Goal: Information Seeking & Learning: Learn about a topic

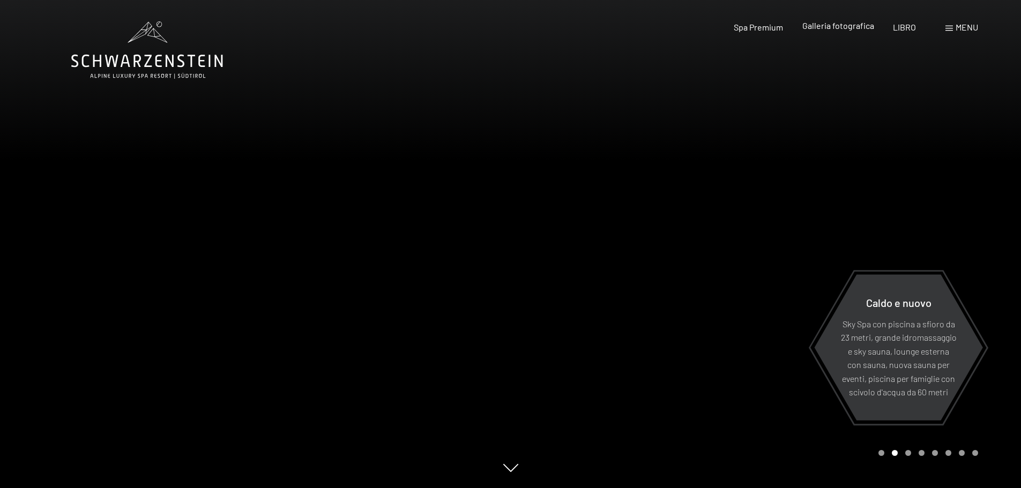
click at [842, 25] on font "Galleria fotografica" at bounding box center [838, 25] width 72 height 10
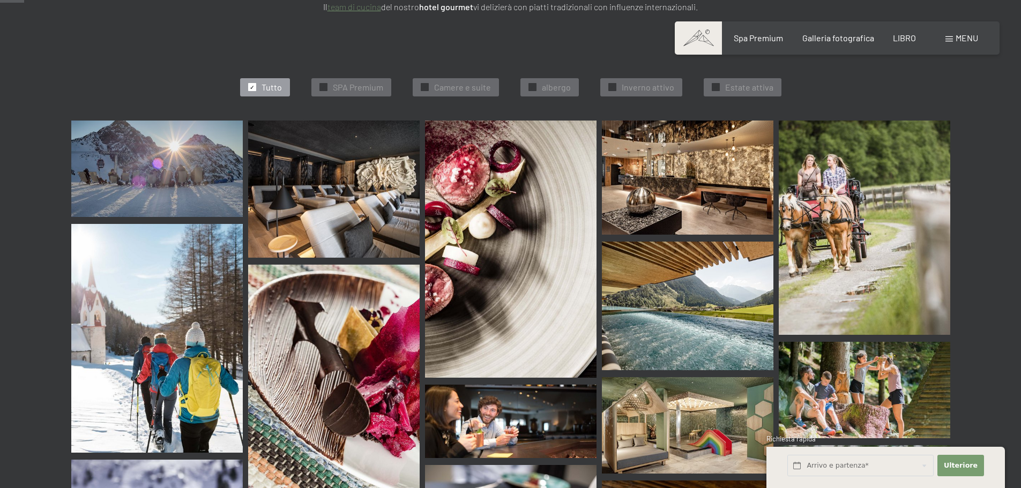
scroll to position [322, 0]
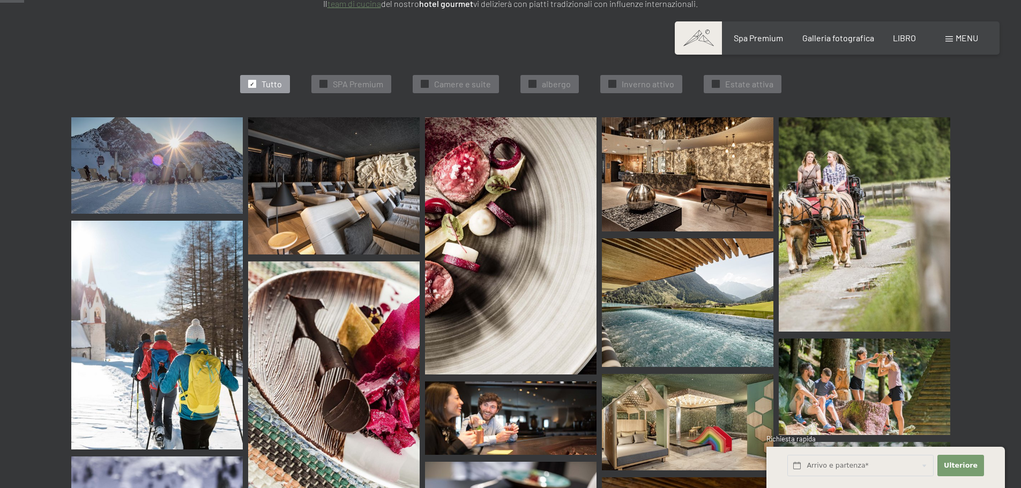
click at [841, 208] on img at bounding box center [865, 224] width 172 height 214
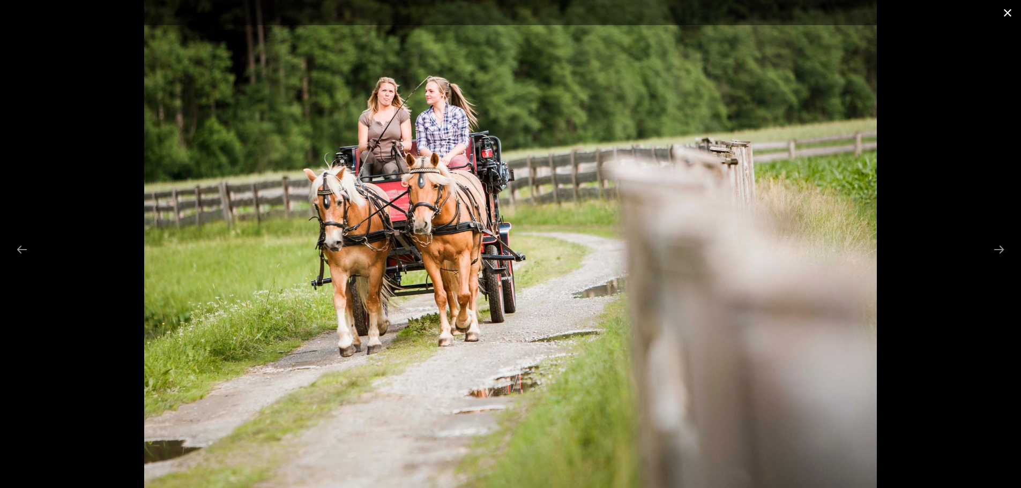
click at [1008, 13] on button "Close gallery" at bounding box center [1007, 12] width 27 height 25
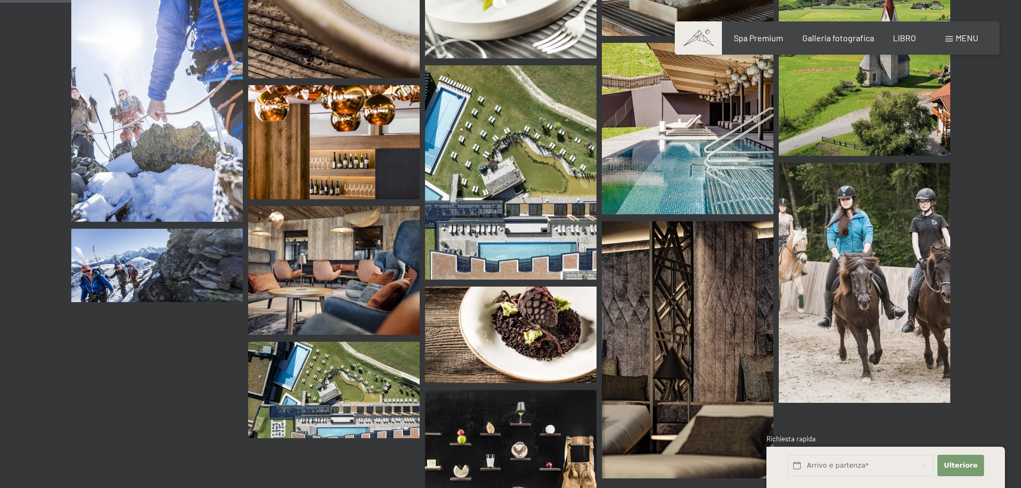
scroll to position [1072, 0]
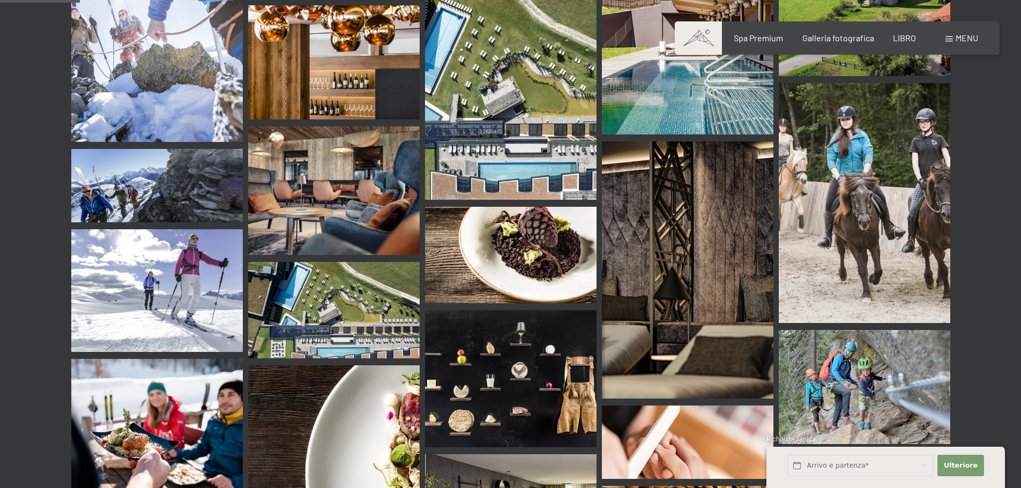
click at [374, 303] on img at bounding box center [334, 310] width 172 height 96
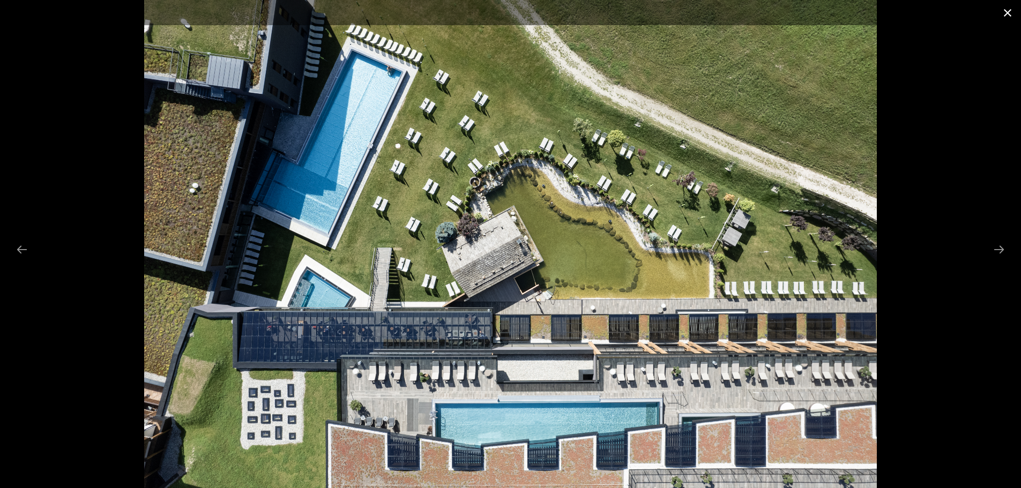
click at [1010, 9] on button "Close gallery" at bounding box center [1007, 12] width 27 height 25
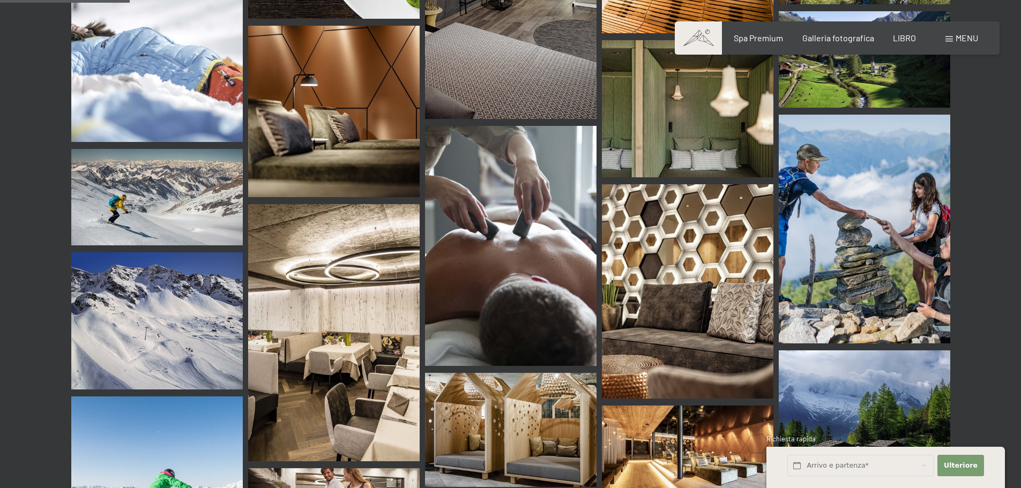
scroll to position [1769, 0]
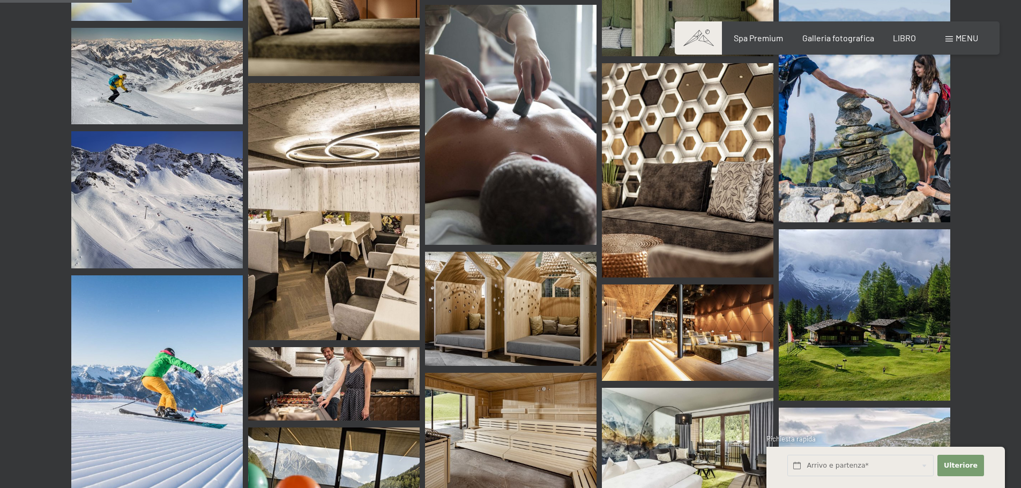
click at [321, 200] on img at bounding box center [334, 211] width 172 height 257
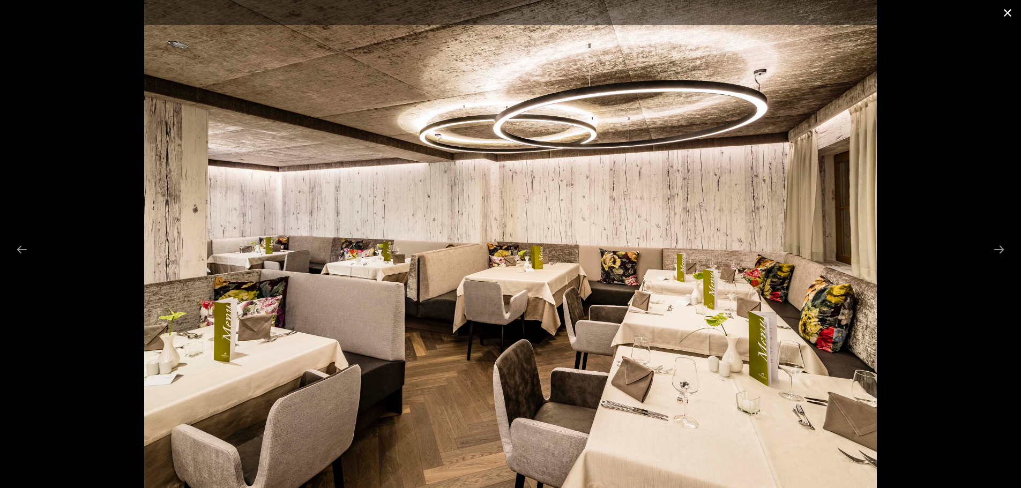
click at [1008, 10] on button "Close gallery" at bounding box center [1007, 12] width 27 height 25
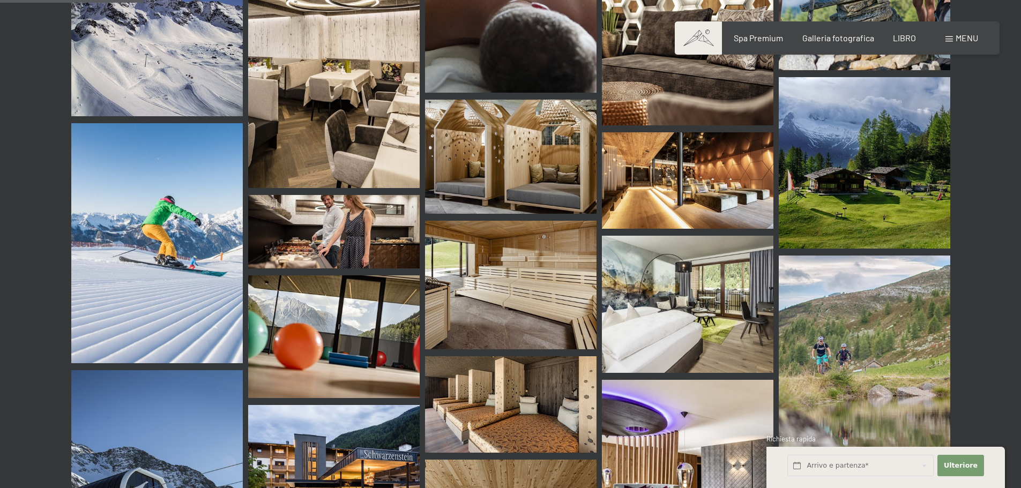
scroll to position [1930, 0]
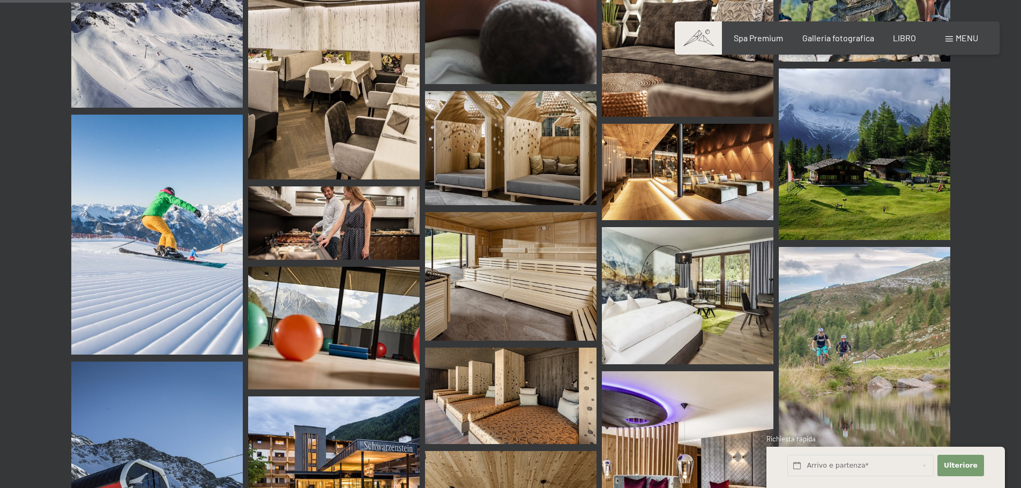
click at [684, 279] on img at bounding box center [688, 295] width 172 height 137
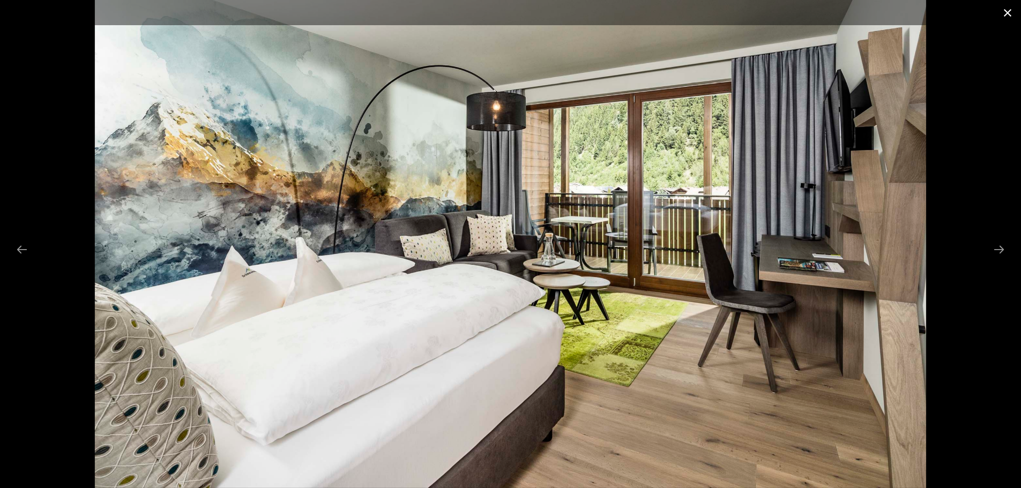
click at [1005, 13] on button "Close gallery" at bounding box center [1007, 12] width 27 height 25
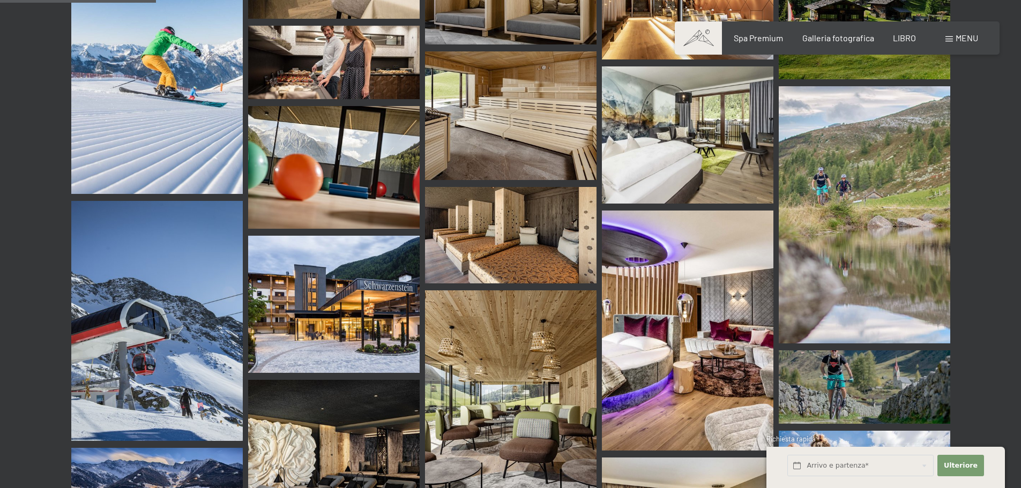
scroll to position [2144, 0]
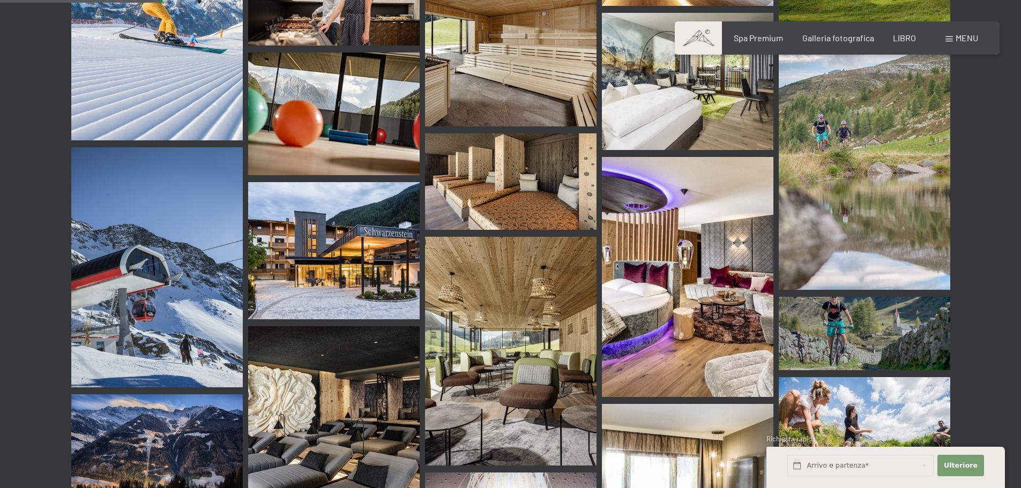
click at [670, 234] on img at bounding box center [688, 277] width 172 height 240
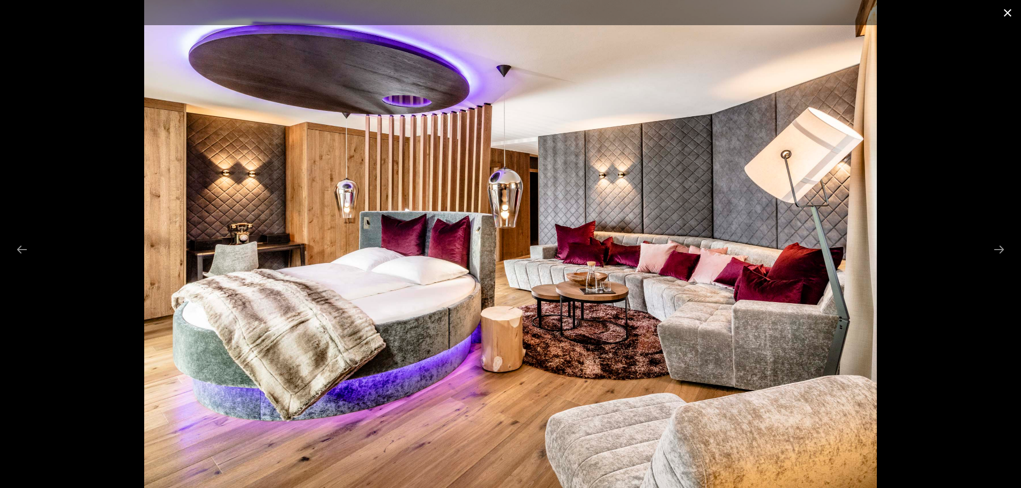
click at [1007, 14] on button "Close gallery" at bounding box center [1007, 12] width 27 height 25
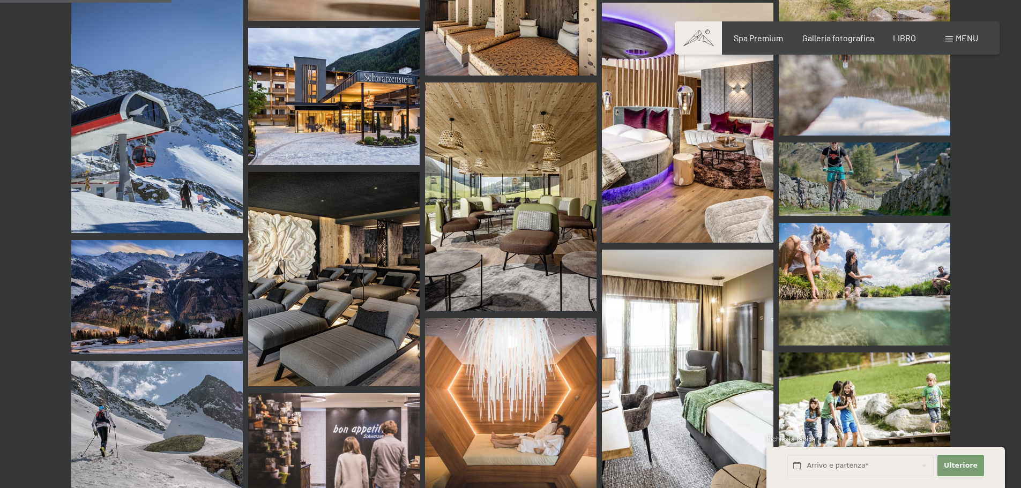
scroll to position [2305, 0]
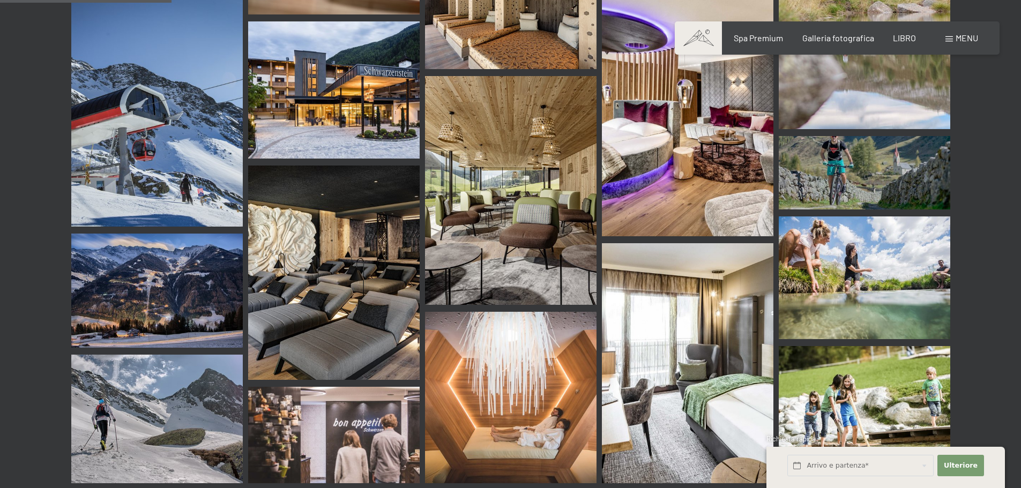
click at [500, 168] on img at bounding box center [511, 190] width 172 height 229
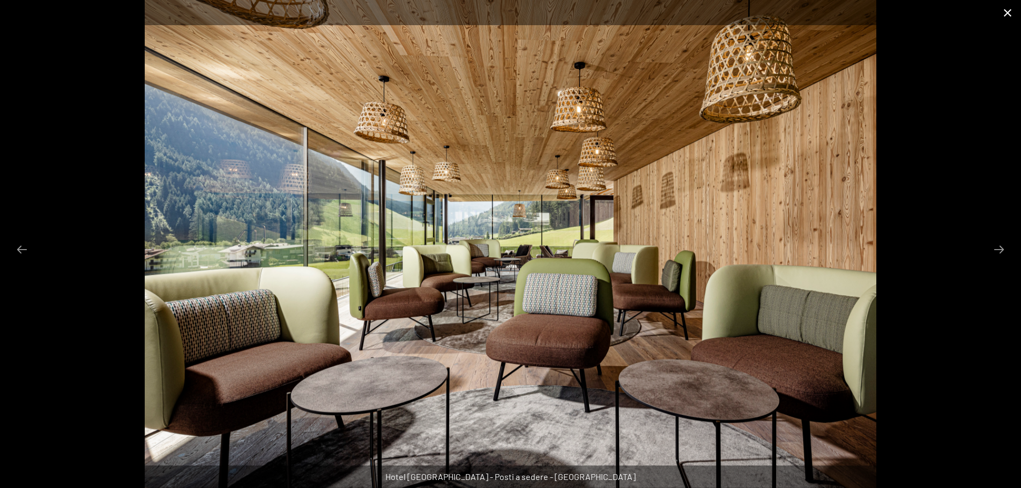
click at [1003, 12] on button "Chiudi galleria" at bounding box center [1007, 12] width 27 height 25
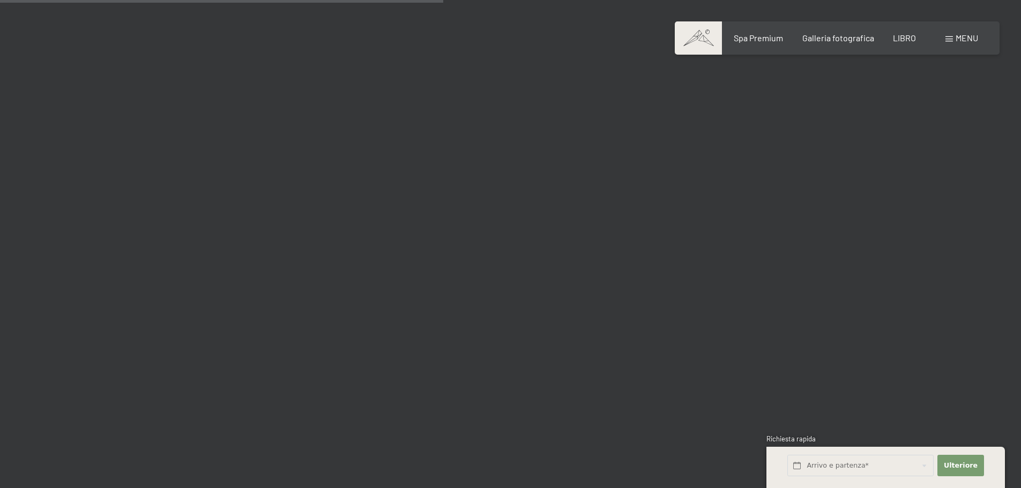
scroll to position [5950, 0]
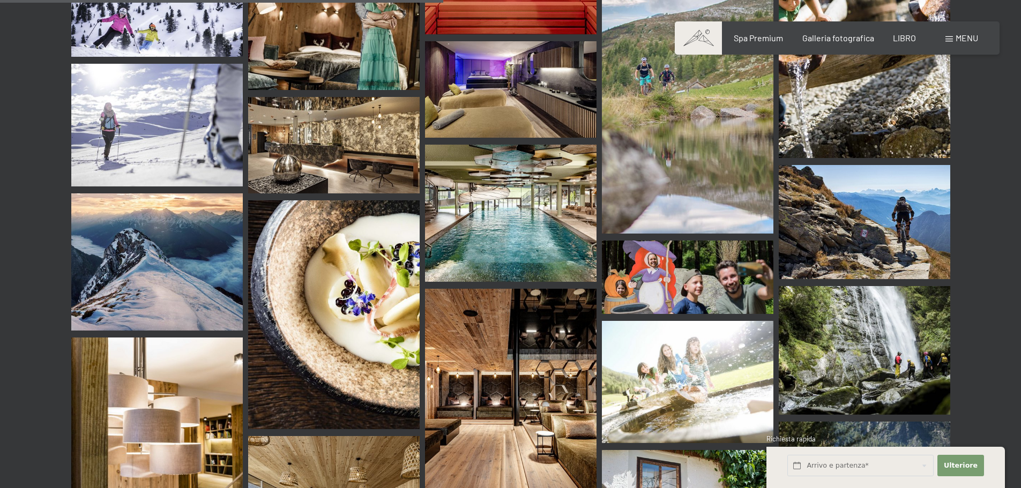
click at [562, 213] on img at bounding box center [511, 213] width 172 height 137
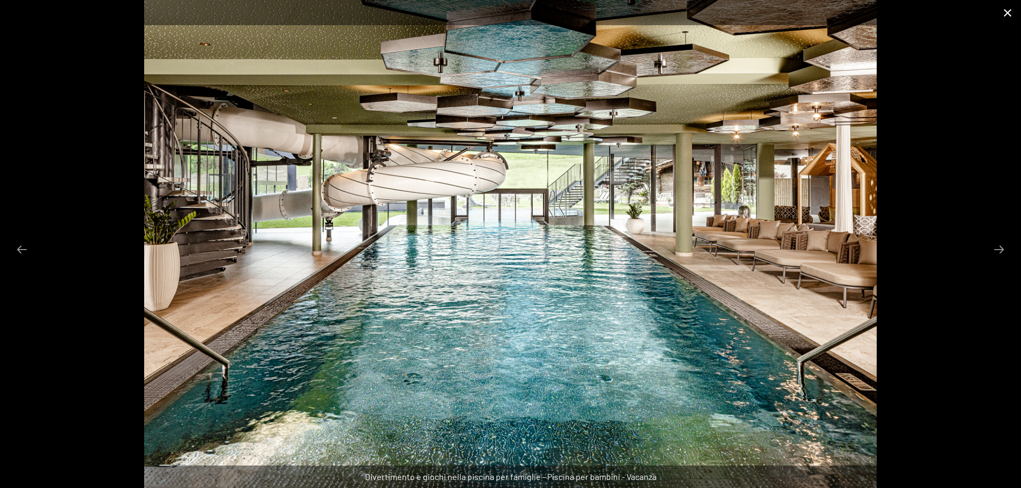
click at [1010, 11] on button "Chiudi galleria" at bounding box center [1007, 12] width 27 height 25
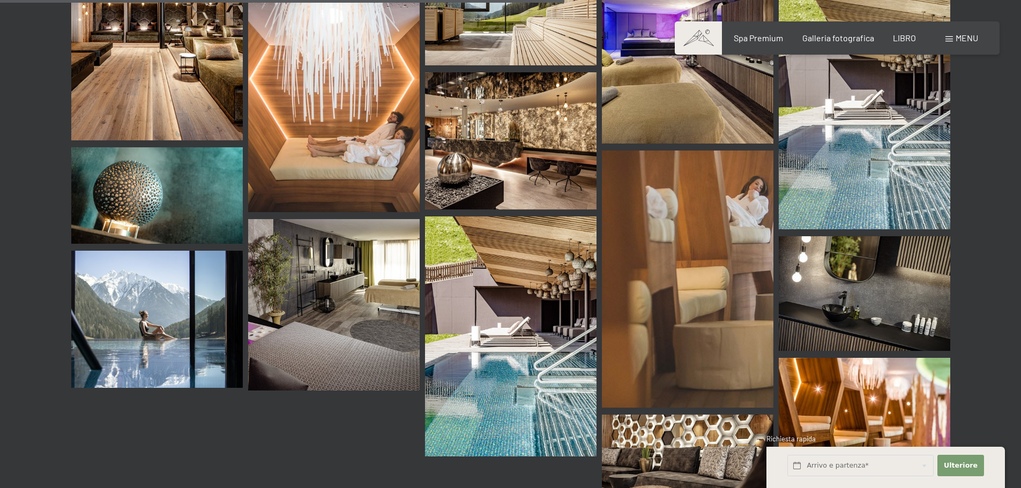
scroll to position [7612, 0]
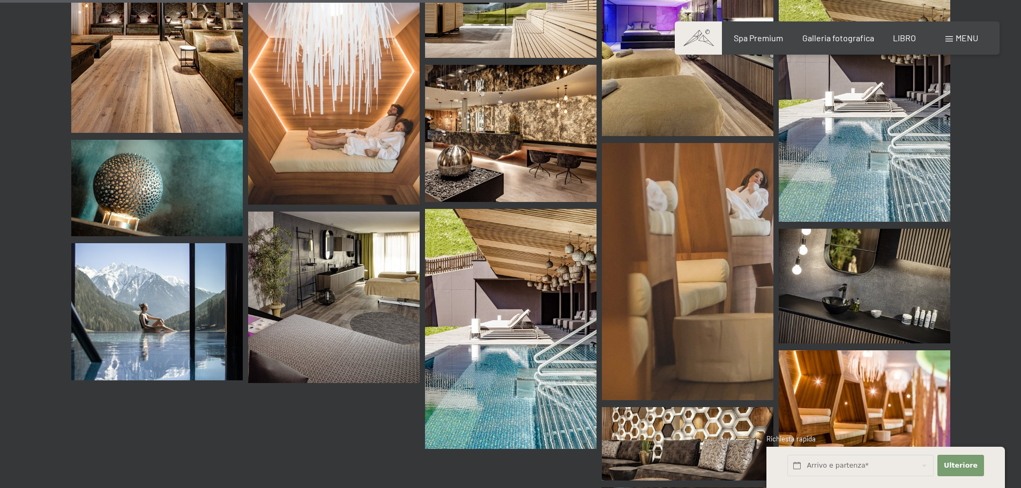
click at [148, 281] on img at bounding box center [157, 311] width 172 height 137
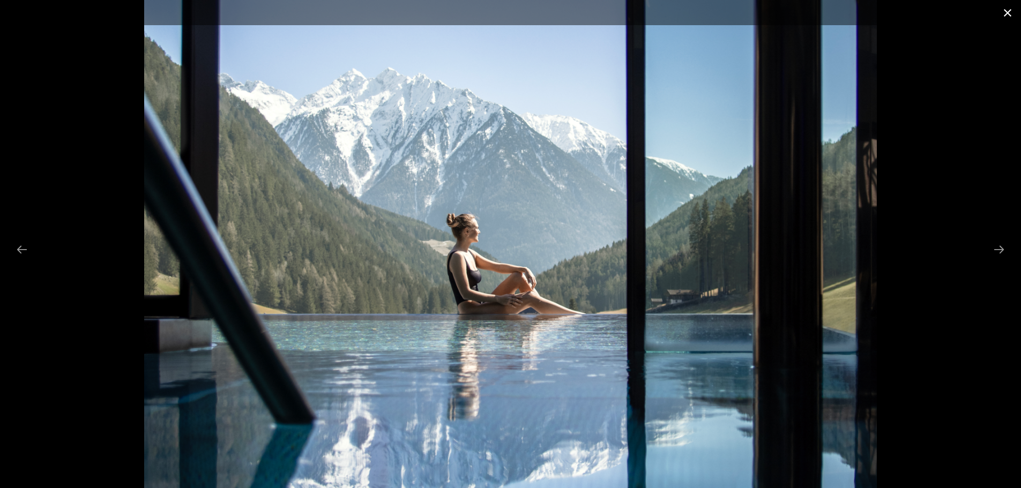
click at [1006, 11] on button "Close gallery" at bounding box center [1007, 12] width 27 height 25
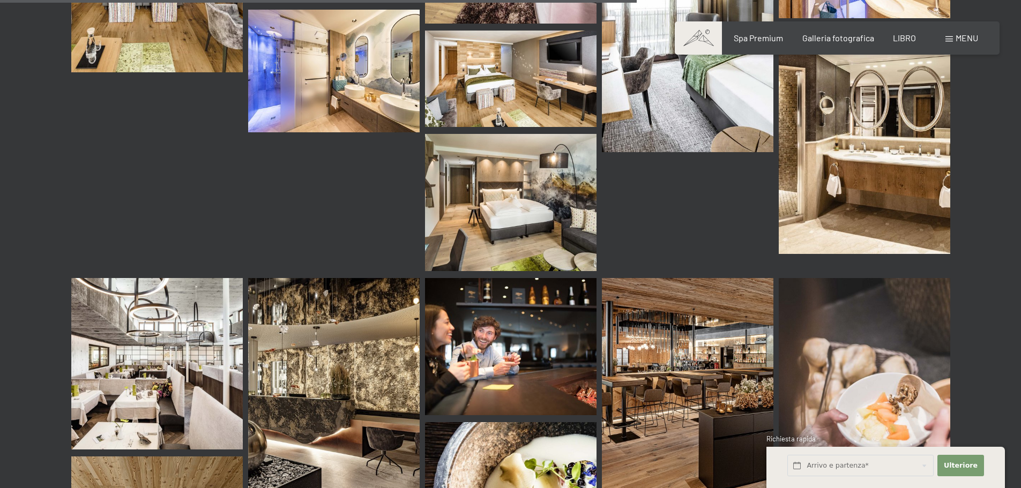
scroll to position [8577, 0]
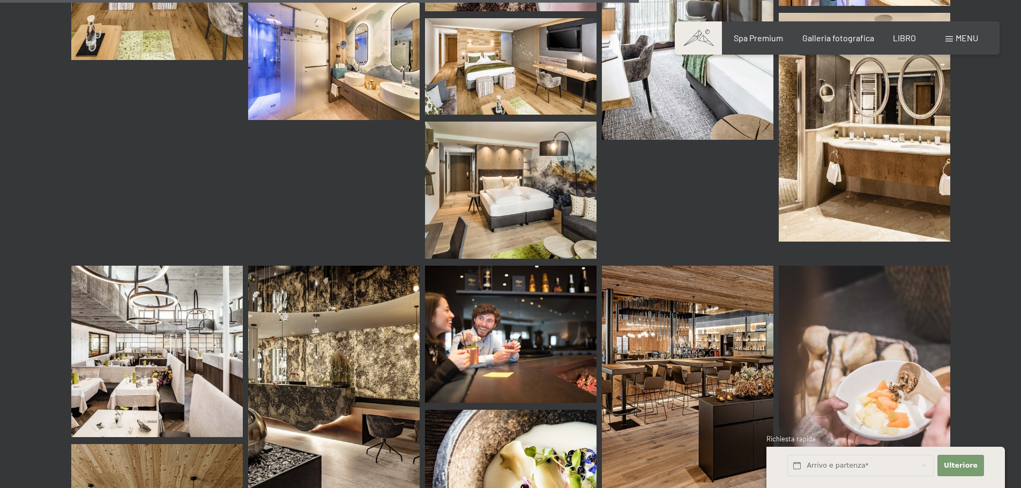
click at [122, 329] on img at bounding box center [157, 352] width 172 height 172
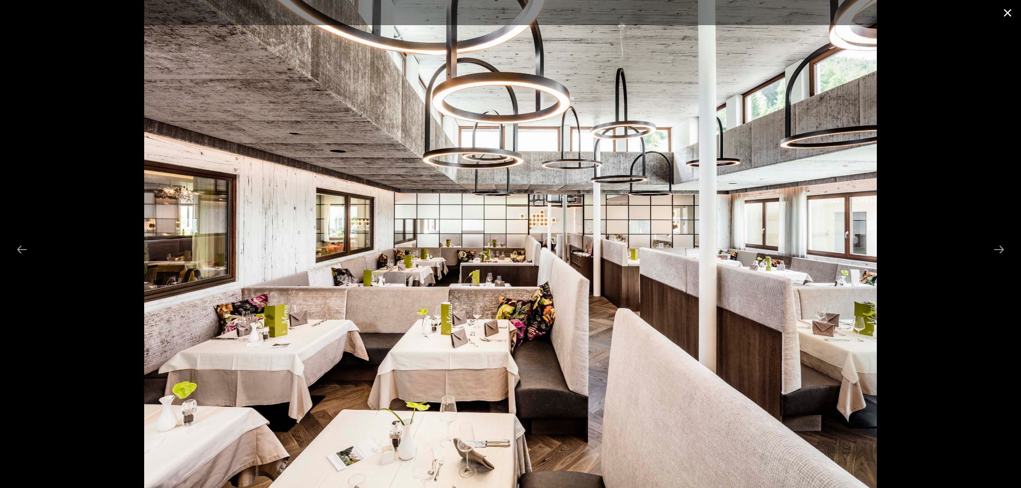
click at [1006, 12] on button "Close gallery" at bounding box center [1007, 12] width 27 height 25
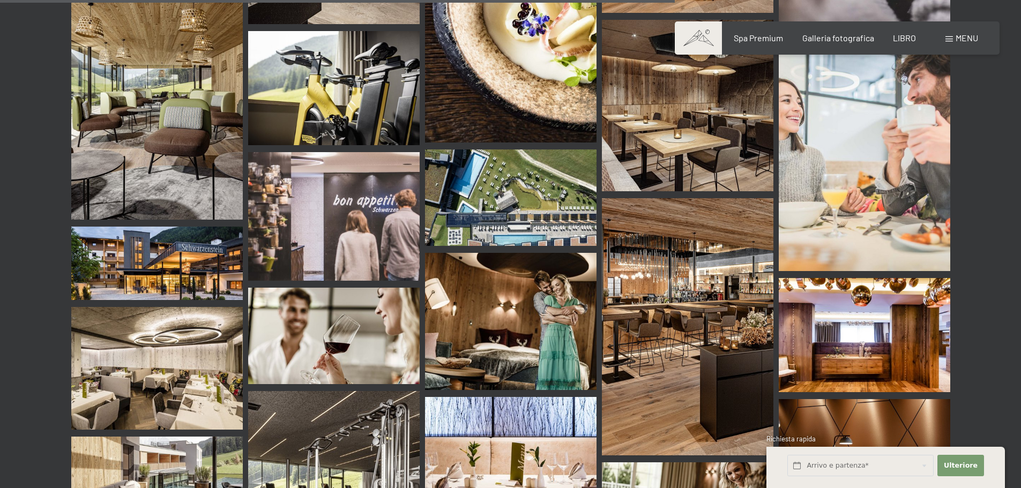
scroll to position [9059, 0]
click at [689, 252] on img at bounding box center [688, 326] width 172 height 257
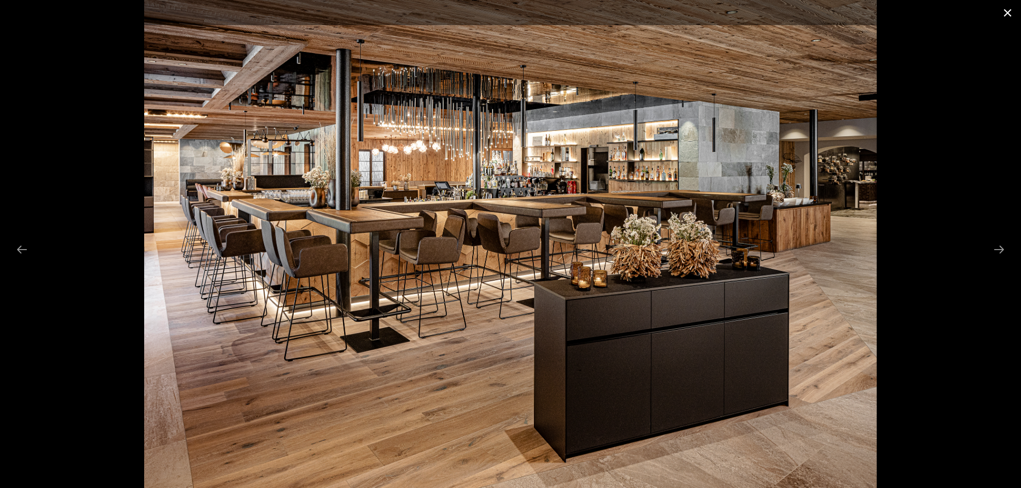
click at [1007, 9] on button "Close gallery" at bounding box center [1007, 12] width 27 height 25
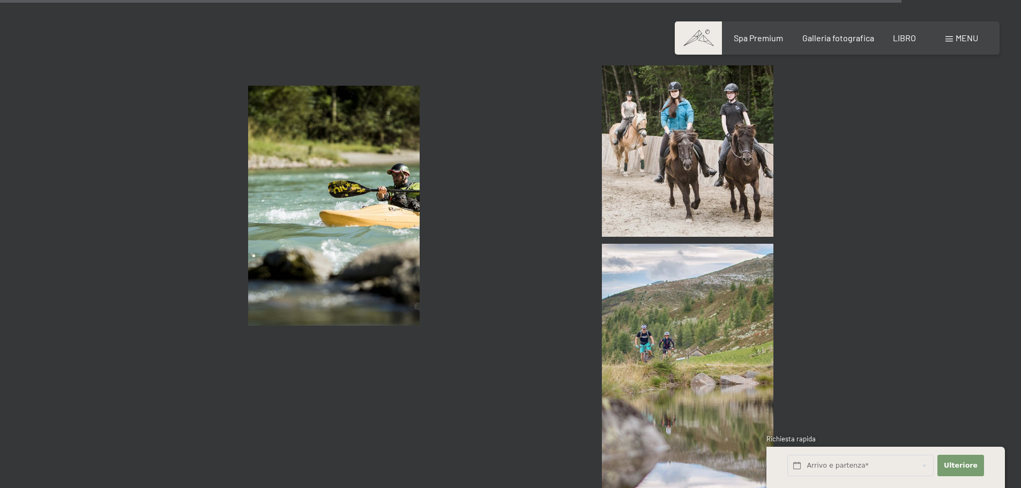
scroll to position [12115, 0]
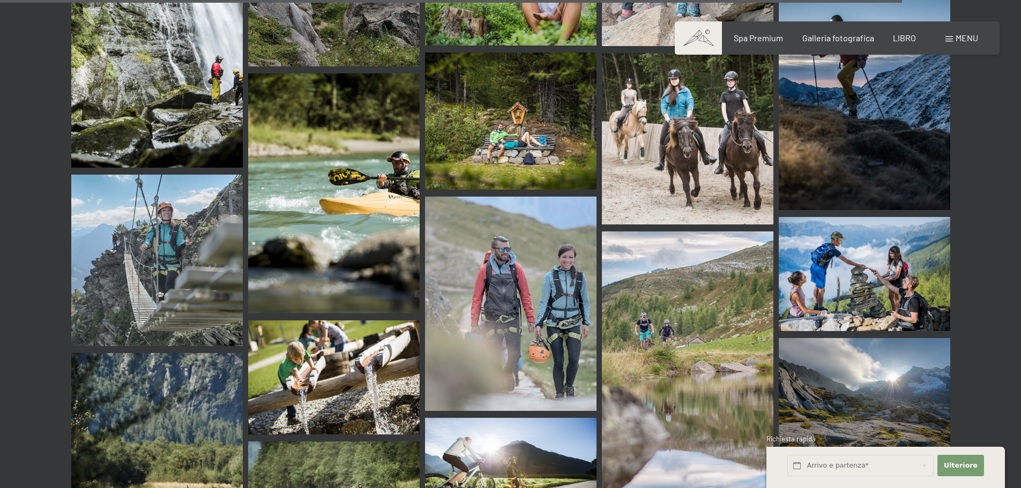
click at [613, 172] on img at bounding box center [688, 139] width 172 height 172
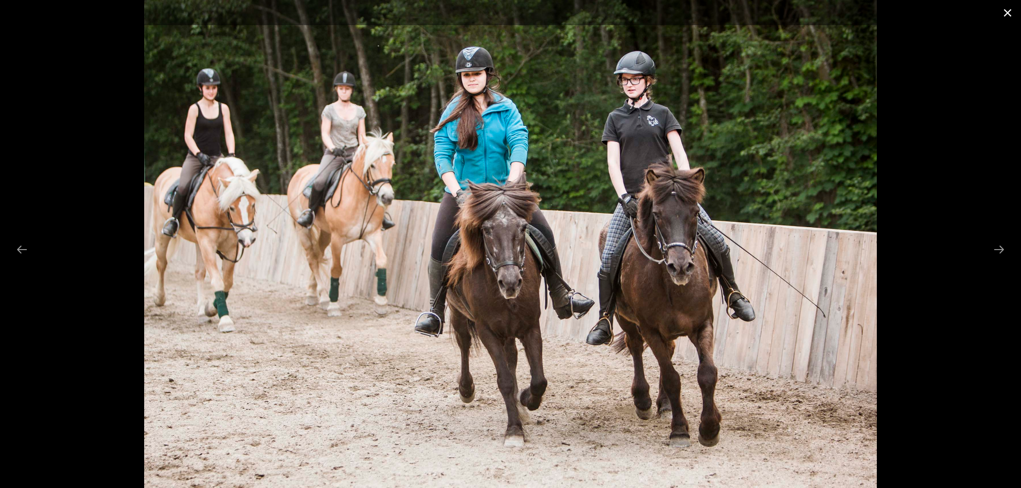
click at [1007, 10] on button "Close gallery" at bounding box center [1007, 12] width 27 height 25
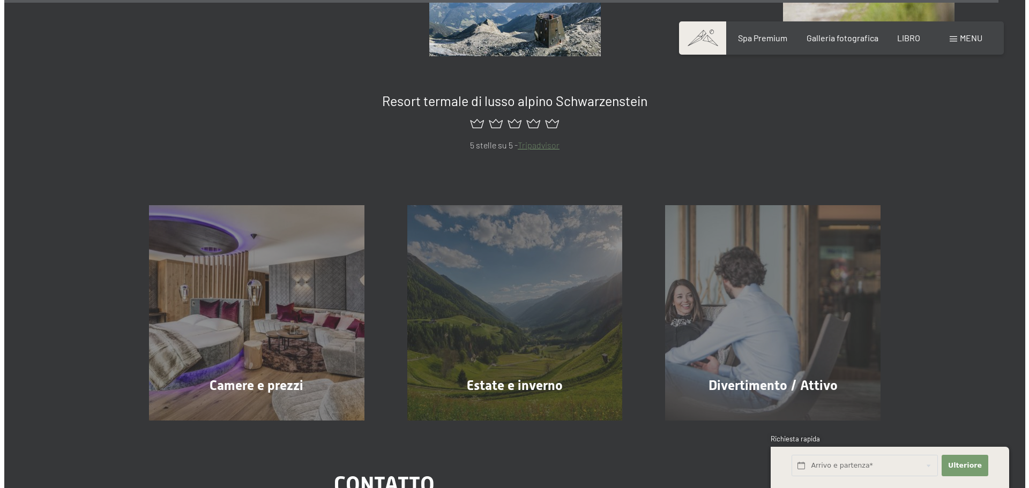
scroll to position [13402, 0]
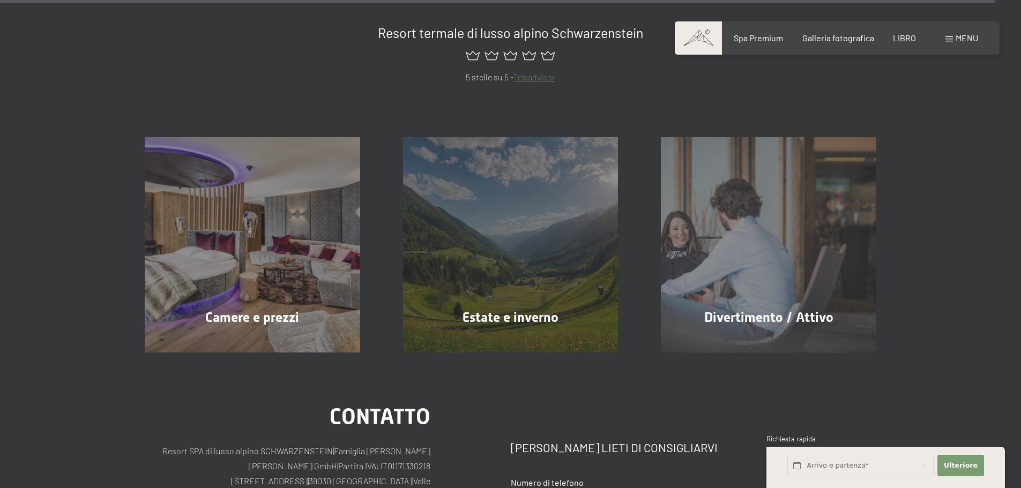
click at [965, 36] on font "menu" at bounding box center [967, 38] width 23 height 10
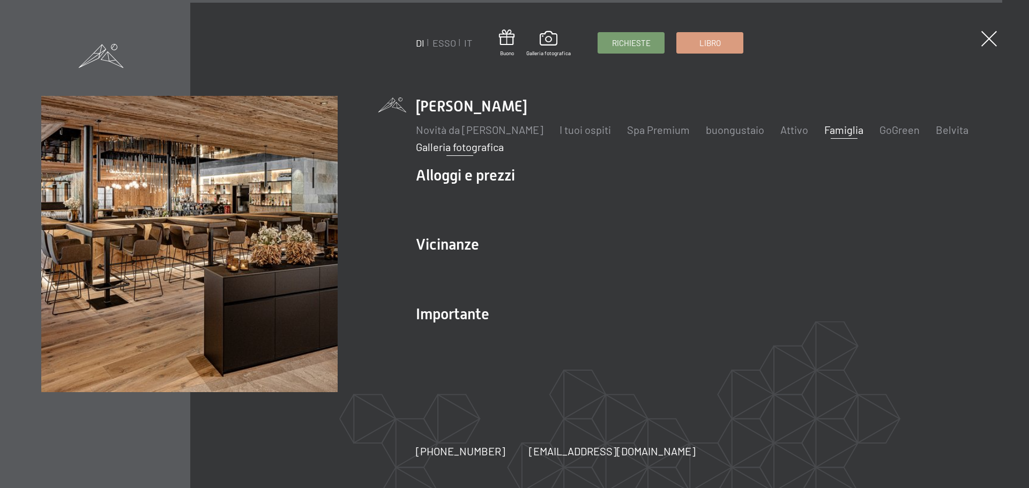
click at [824, 130] on font "Famiglia" at bounding box center [843, 129] width 39 height 13
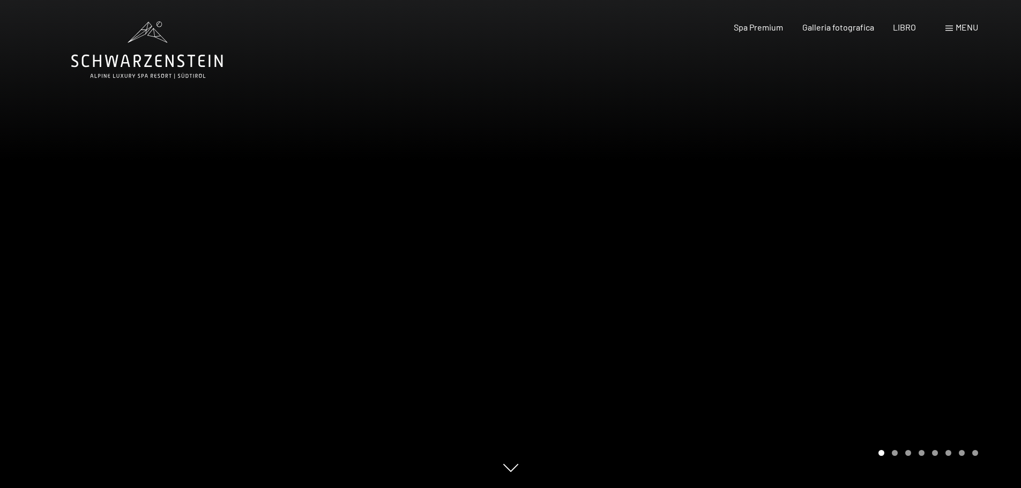
click at [883, 243] on div at bounding box center [766, 244] width 511 height 488
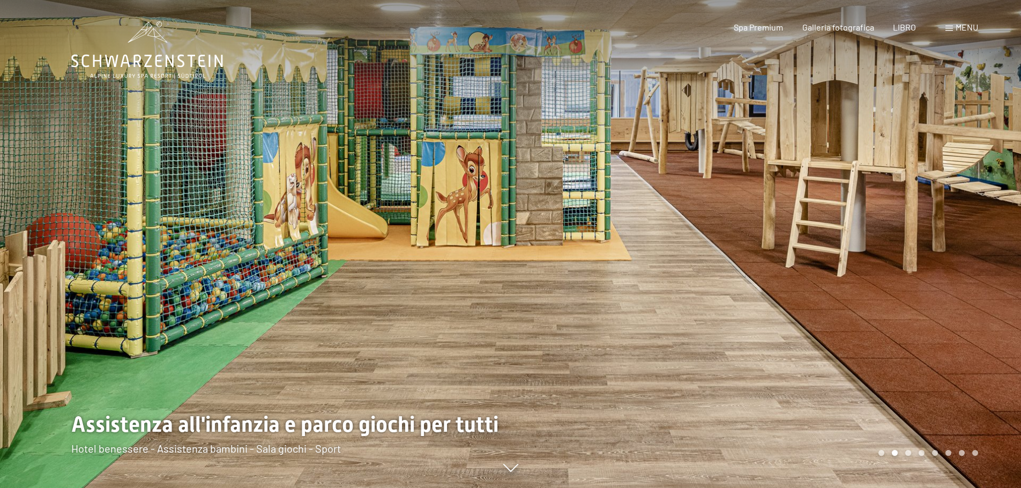
click at [817, 199] on div at bounding box center [766, 244] width 511 height 488
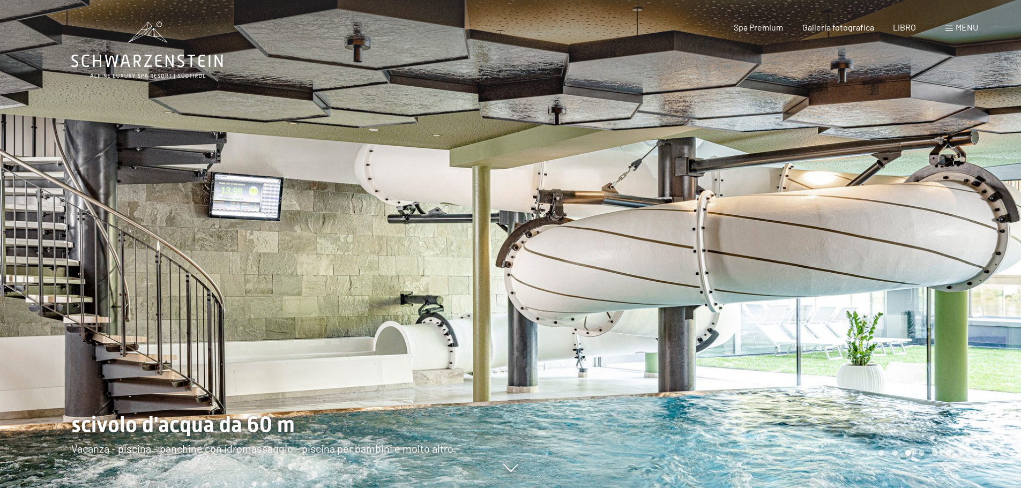
click at [817, 199] on div at bounding box center [766, 244] width 511 height 488
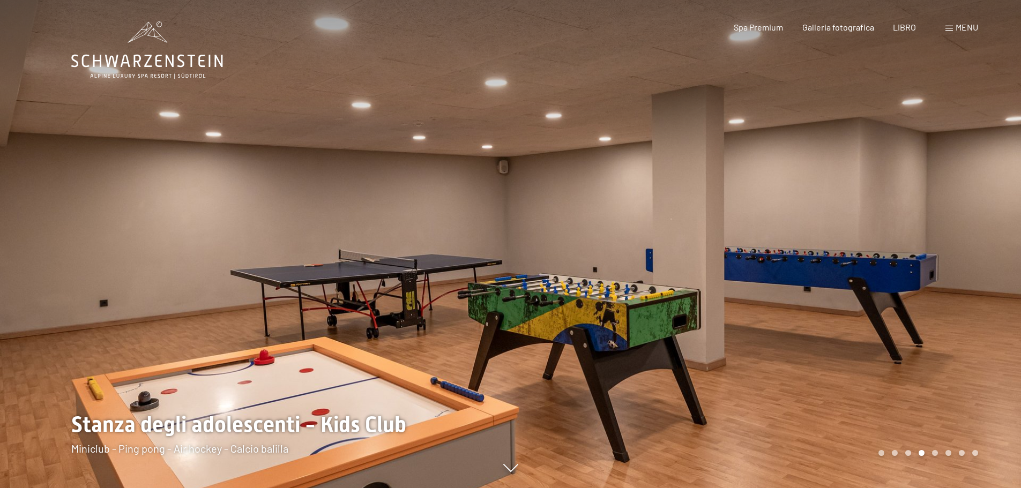
click at [817, 199] on div at bounding box center [766, 244] width 511 height 488
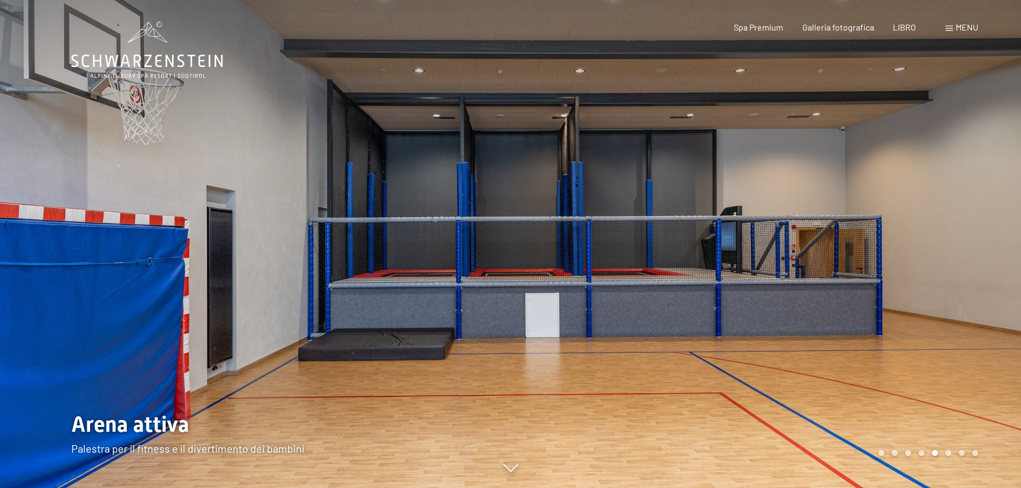
click at [817, 199] on div at bounding box center [766, 244] width 511 height 488
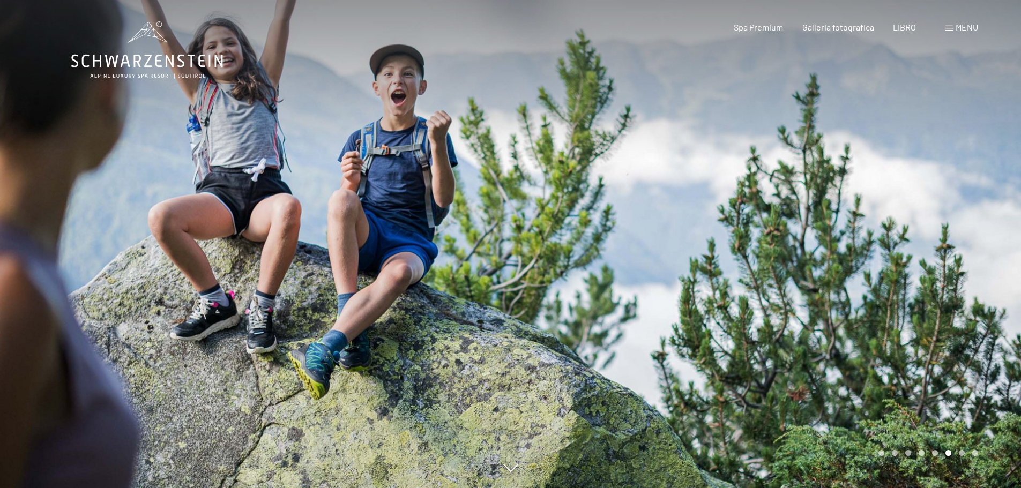
click at [817, 199] on div at bounding box center [766, 244] width 511 height 488
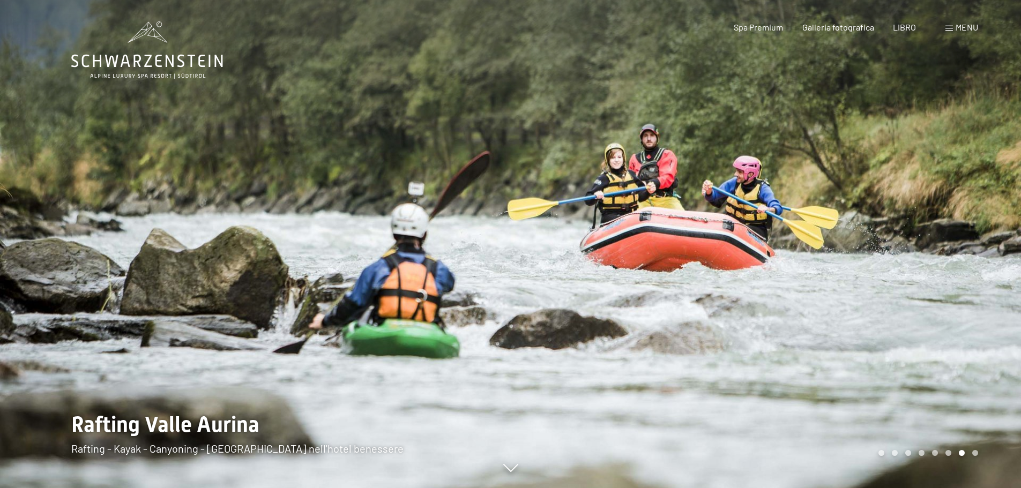
click at [817, 199] on div at bounding box center [766, 244] width 511 height 488
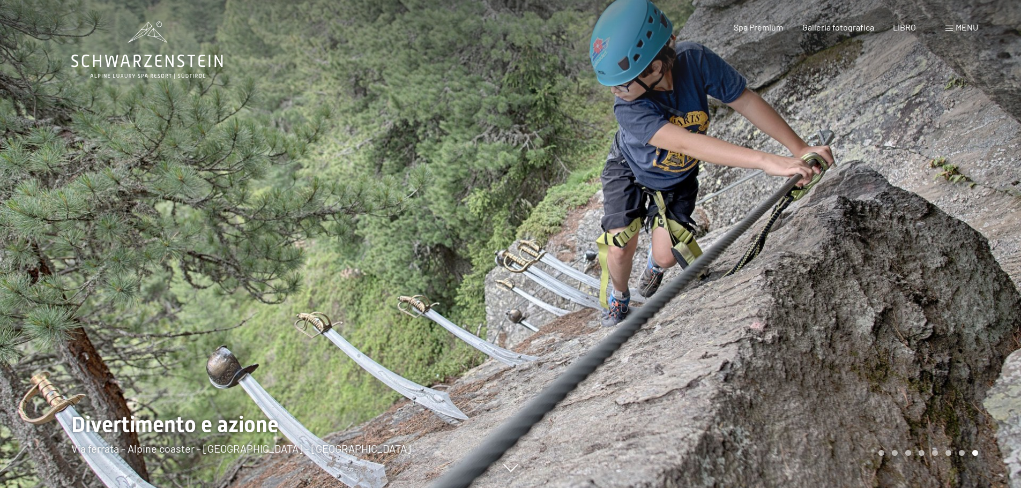
click at [817, 199] on div at bounding box center [766, 244] width 511 height 488
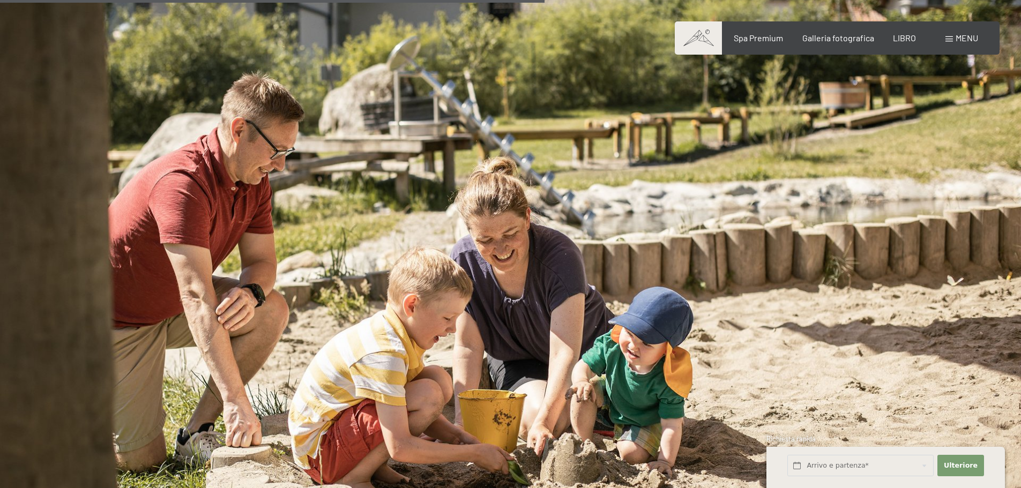
scroll to position [4503, 0]
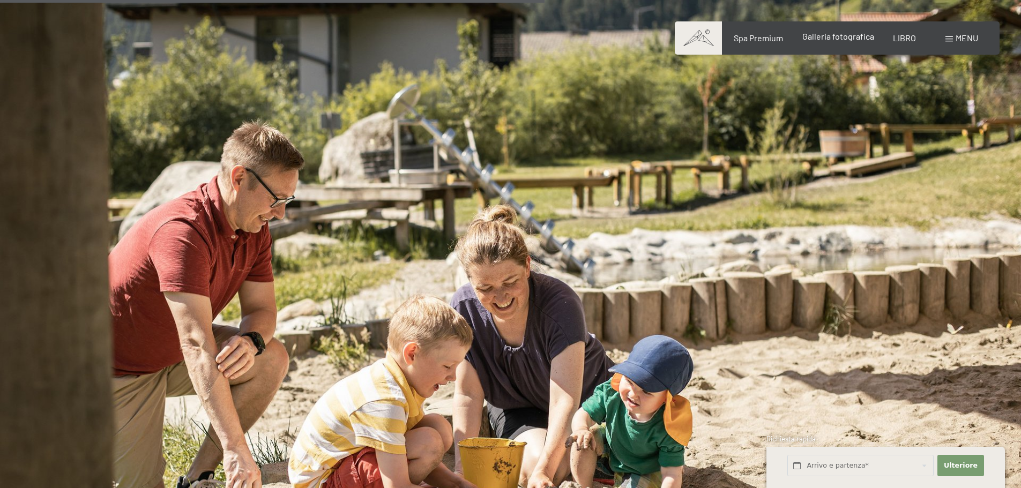
click at [858, 37] on font "Galleria fotografica" at bounding box center [838, 36] width 72 height 10
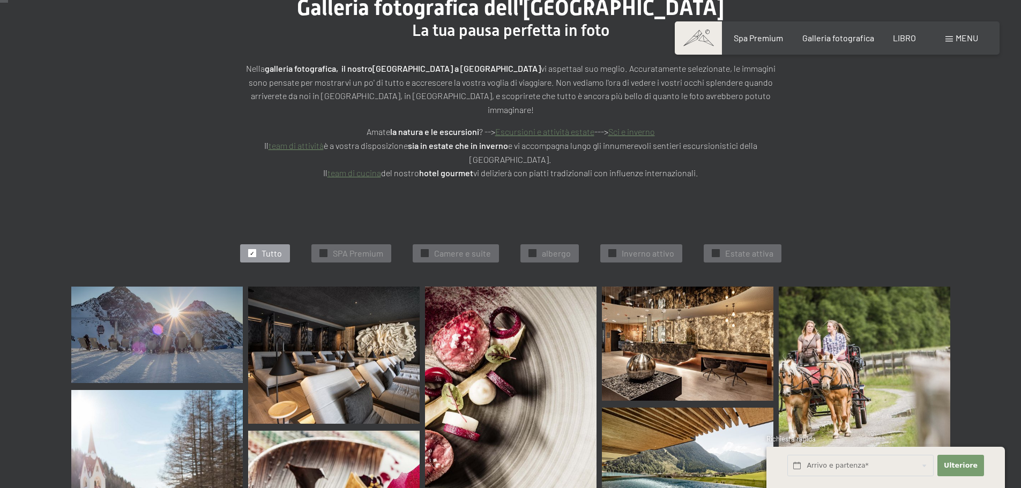
scroll to position [161, 0]
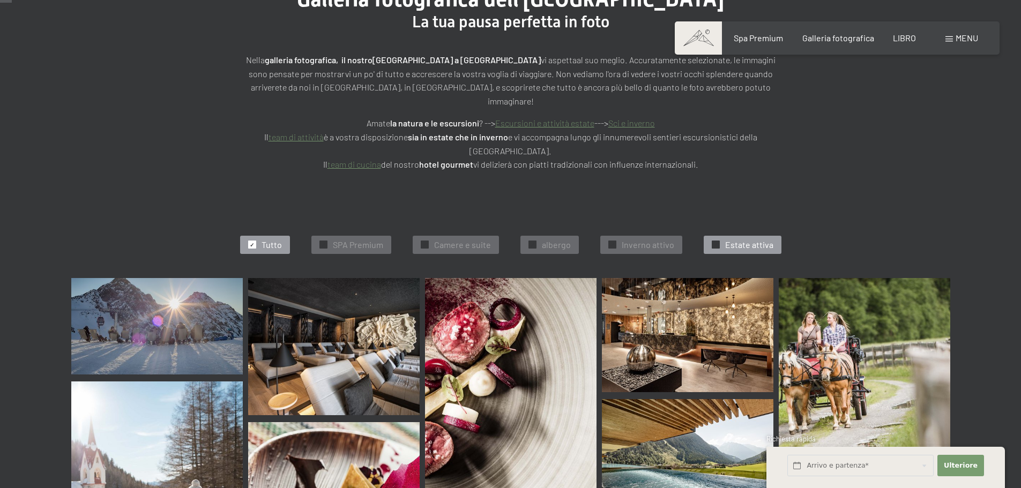
click at [725, 240] on font "Estate attiva" at bounding box center [749, 245] width 48 height 10
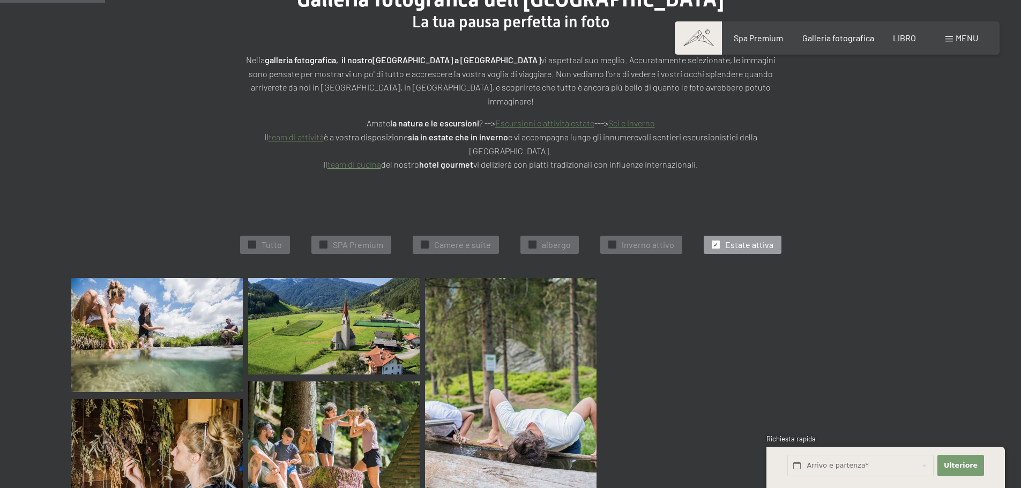
scroll to position [284, 0]
